Goal: Task Accomplishment & Management: Manage account settings

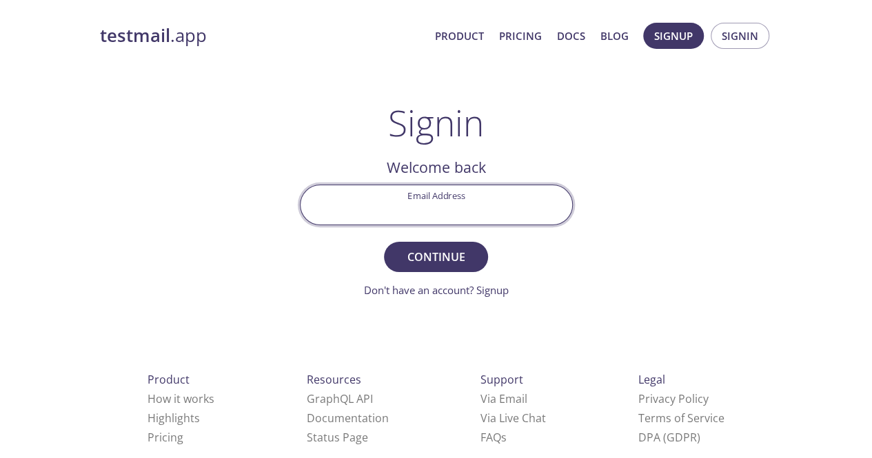
click at [430, 209] on input "Email Address" at bounding box center [435, 204] width 271 height 39
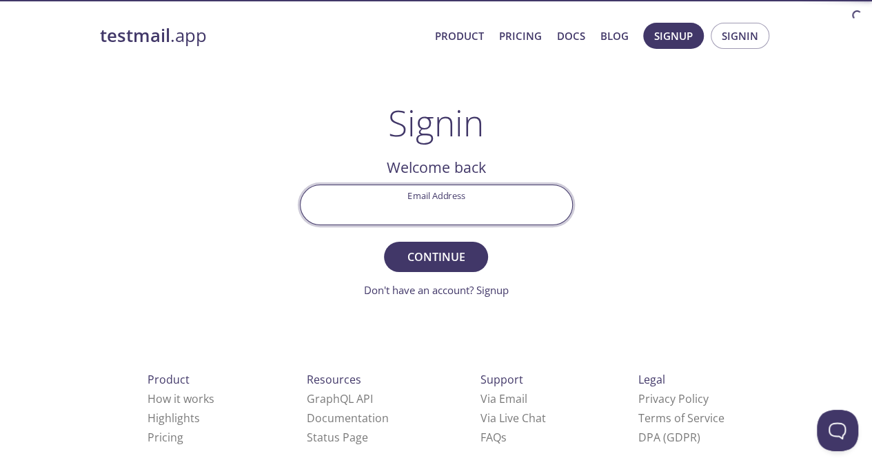
paste input "[EMAIL_ADDRESS][DOMAIN_NAME]"
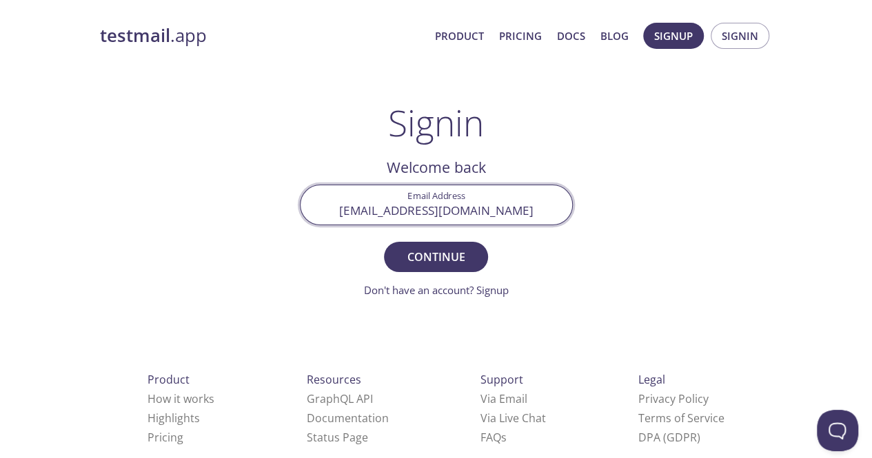
scroll to position [0, 7]
type input "[EMAIL_ADDRESS][DOMAIN_NAME]"
click at [454, 247] on span "Continue" at bounding box center [435, 256] width 73 height 19
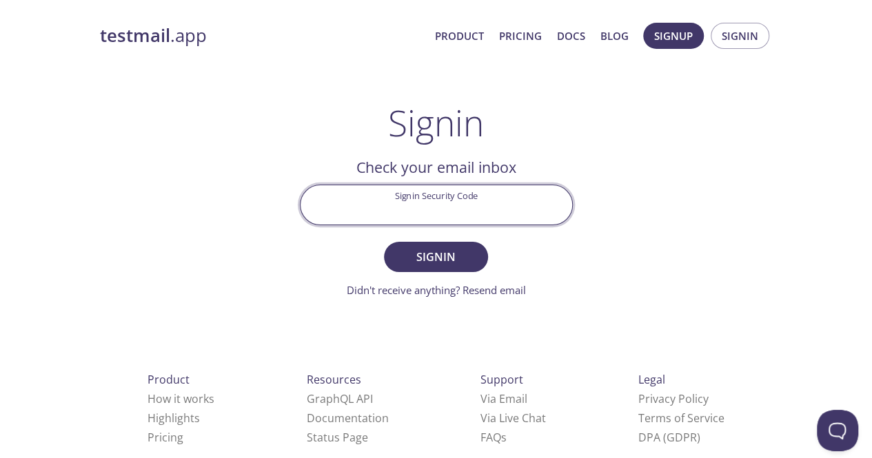
click at [444, 217] on input "Signin Security Code" at bounding box center [435, 204] width 271 height 39
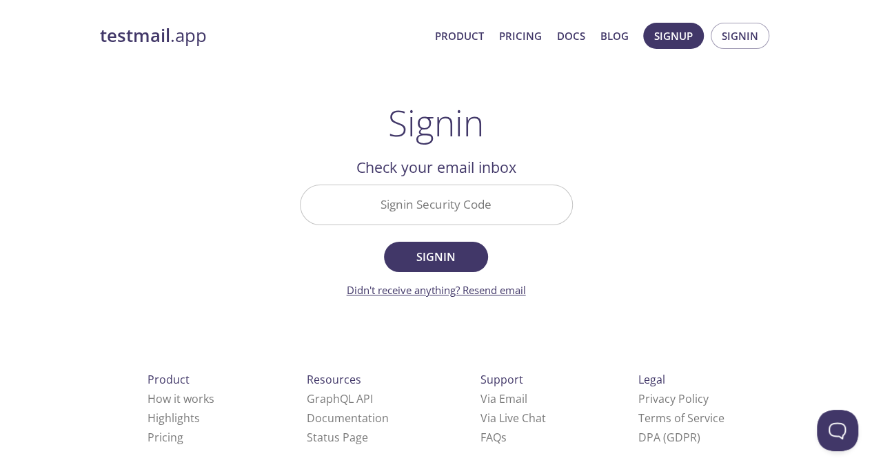
click at [506, 293] on link "Didn't receive anything? Resend email" at bounding box center [436, 290] width 179 height 14
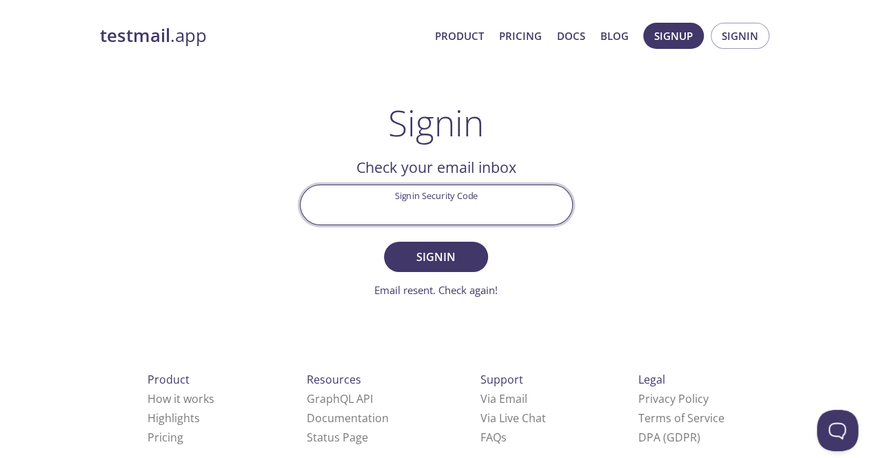
click at [438, 203] on input "Signin Security Code" at bounding box center [435, 204] width 271 height 39
paste input "2XLV5J8"
type input "2XLV5J8"
click at [436, 253] on span "Signin" at bounding box center [435, 256] width 73 height 19
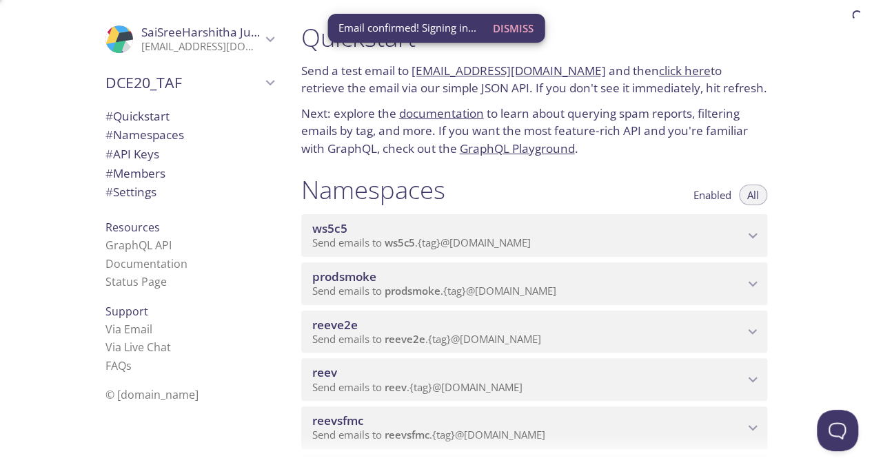
click at [509, 35] on span "Dismiss" at bounding box center [513, 28] width 41 height 18
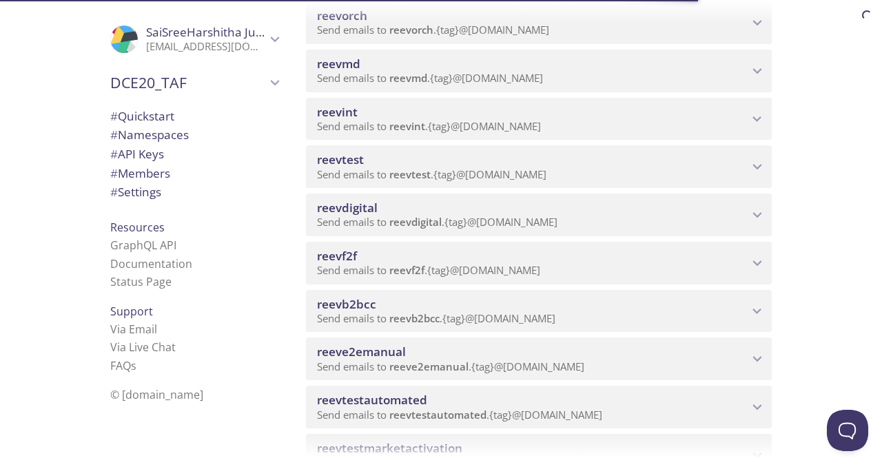
scroll to position [482, 0]
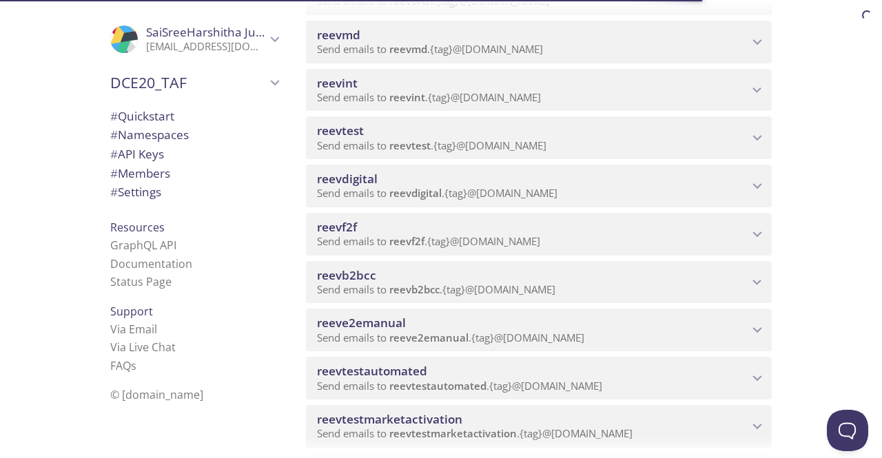
click at [389, 290] on span "Send emails to reevb2bcc . {tag} @[DOMAIN_NAME]" at bounding box center [436, 290] width 238 height 14
